Goal: Check status: Check status

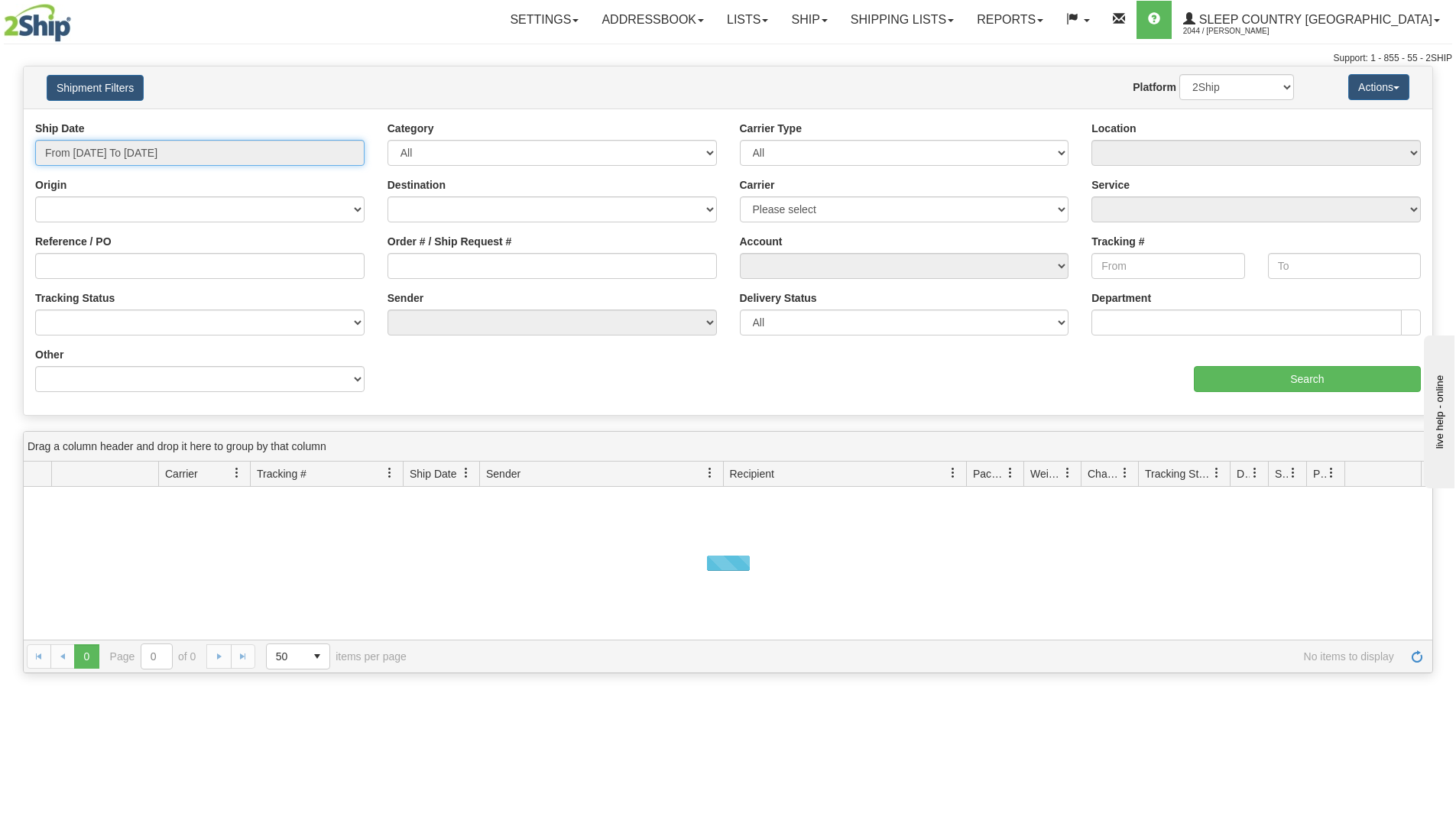
click at [148, 140] on input "From [DATE] To [DATE]" at bounding box center [200, 153] width 330 height 26
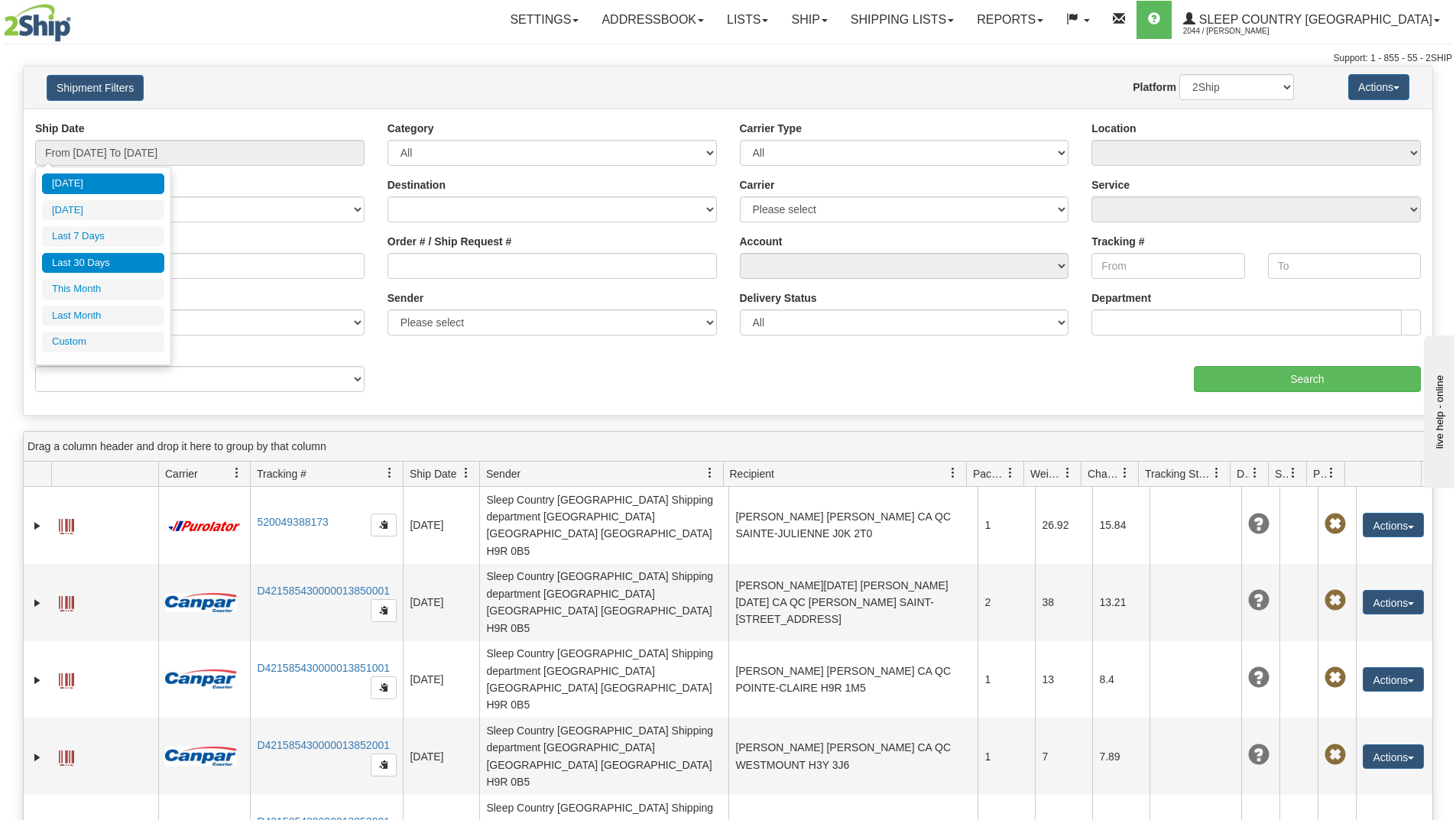
click at [88, 254] on li "Last 30 Days" at bounding box center [103, 263] width 122 height 21
type input "From [DATE] To [DATE]"
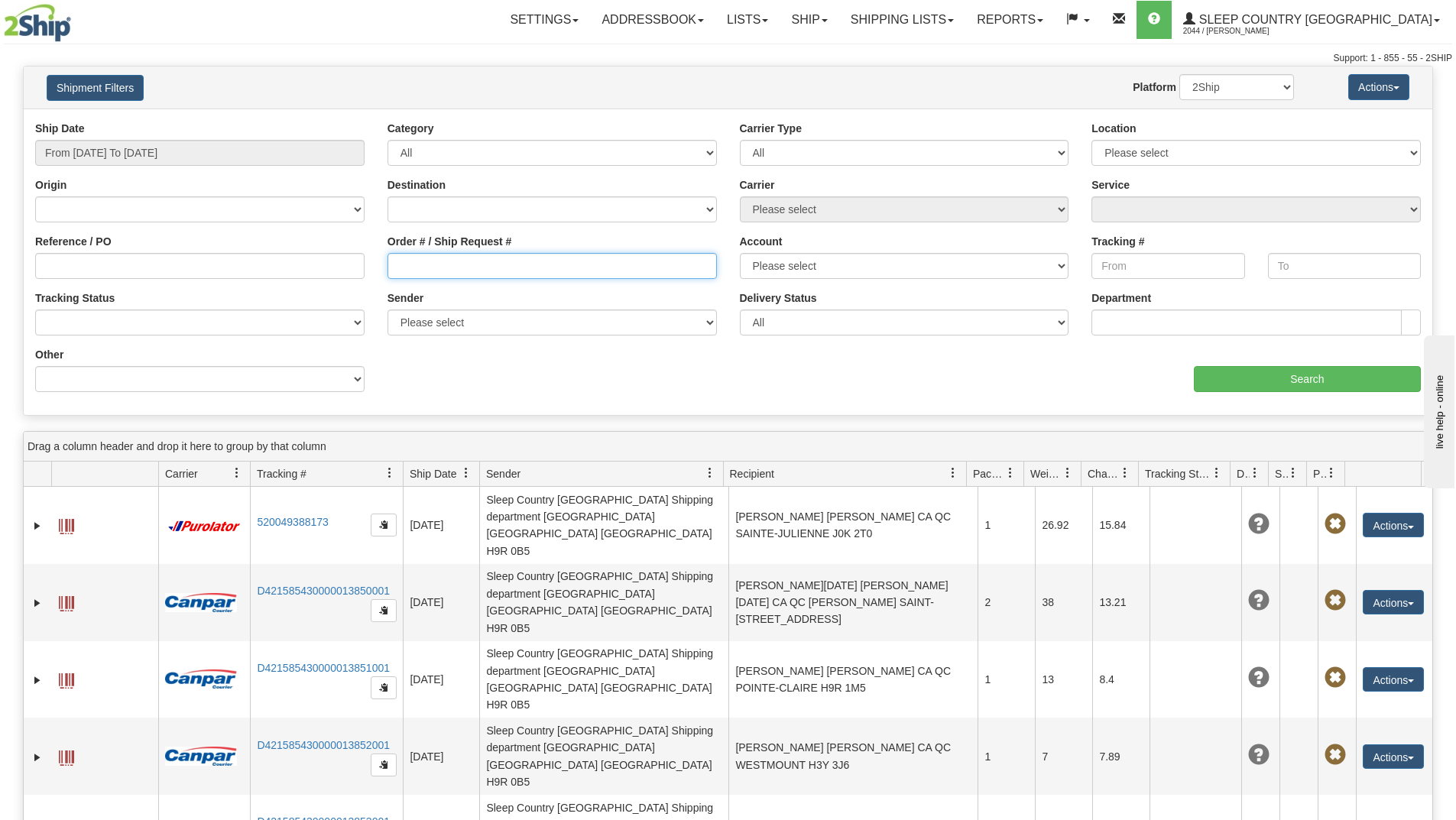
click at [450, 265] on input "Order # / Ship Request #" at bounding box center [552, 266] width 330 height 26
paste input "9002I072647"
type input "9002I072647"
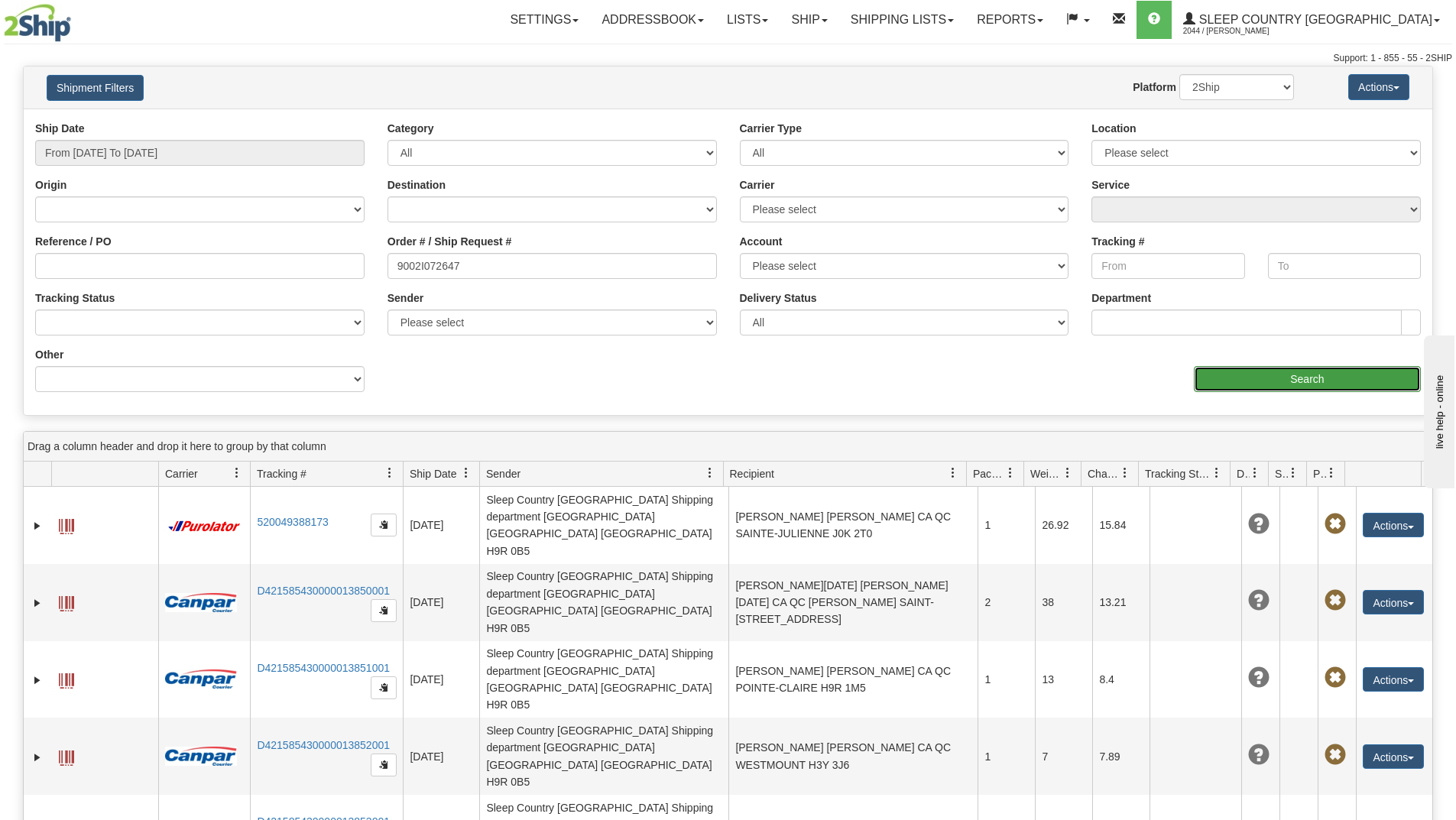
click at [1246, 379] on input "Search" at bounding box center [1307, 379] width 227 height 26
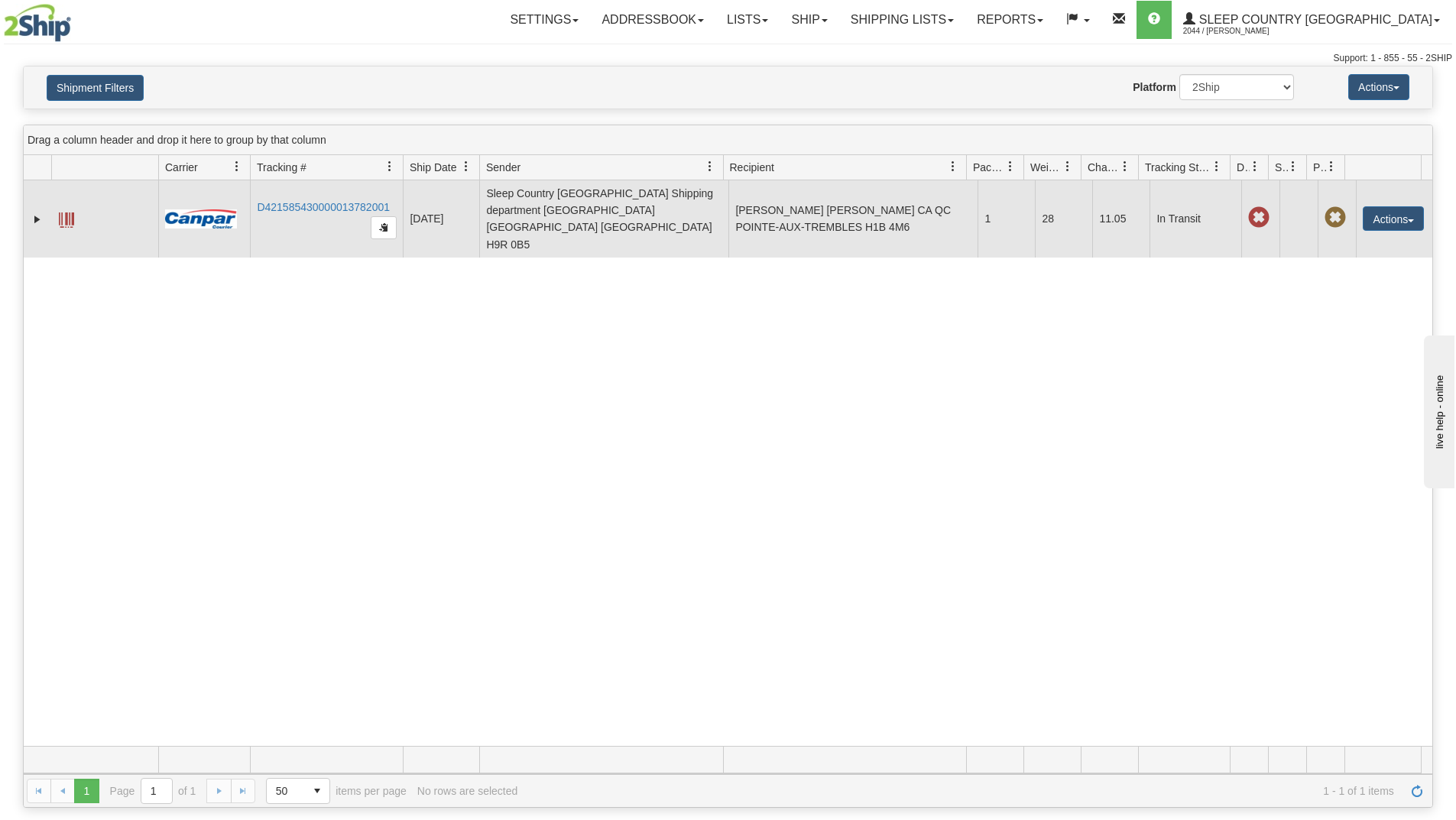
click at [346, 184] on td "D421585430000013782001" at bounding box center [327, 219] width 153 height 77
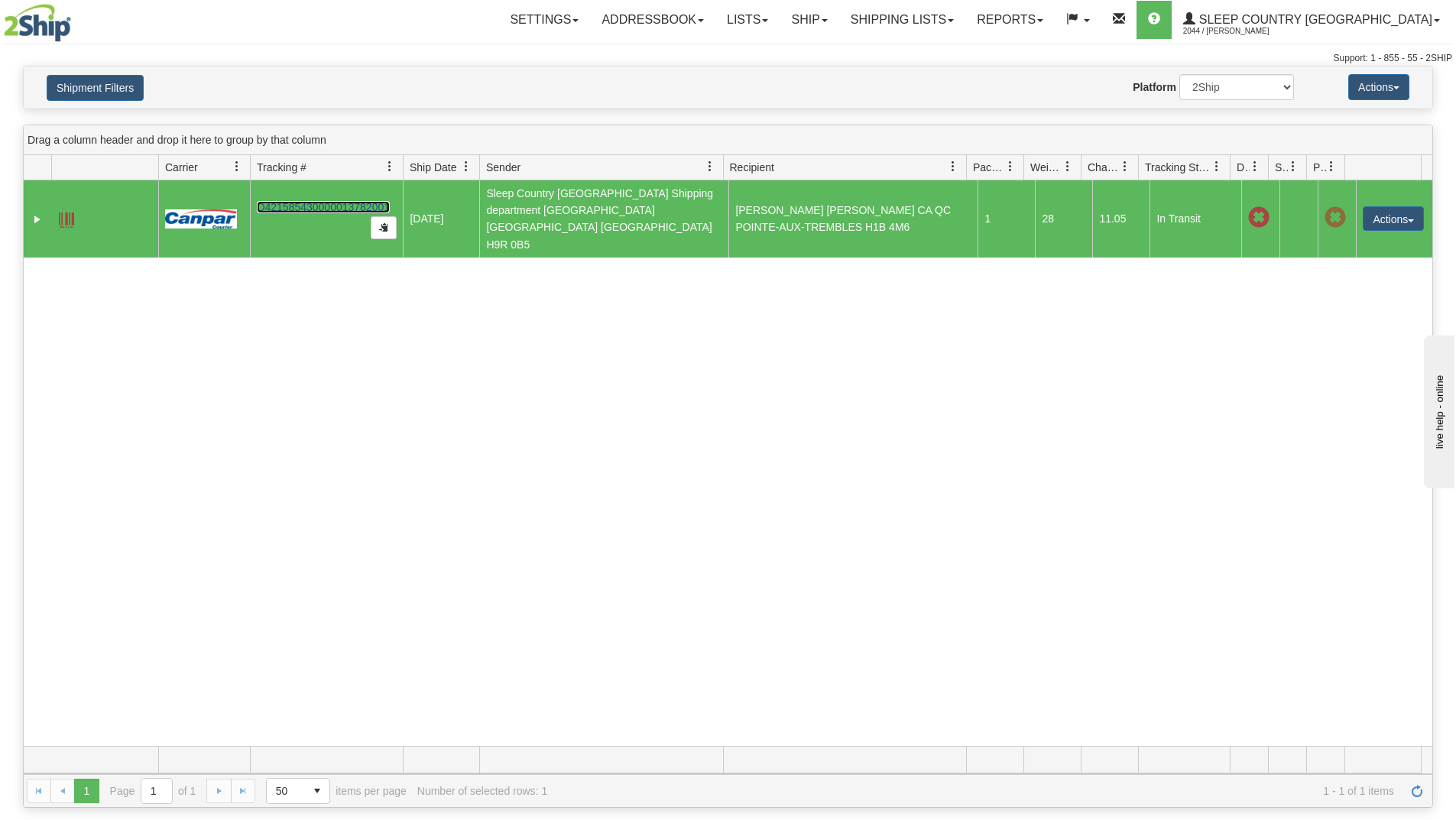
click at [310, 201] on link "D421585430000013782001" at bounding box center [323, 207] width 133 height 12
